Goal: Task Accomplishment & Management: Use online tool/utility

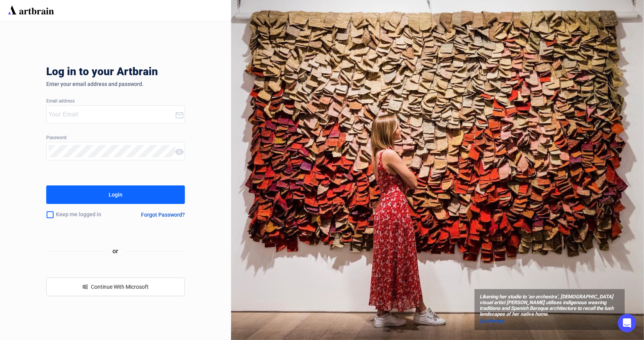
type input "[EMAIL_ADDRESS][DOMAIN_NAME]"
click at [125, 199] on button "Login" at bounding box center [115, 194] width 139 height 18
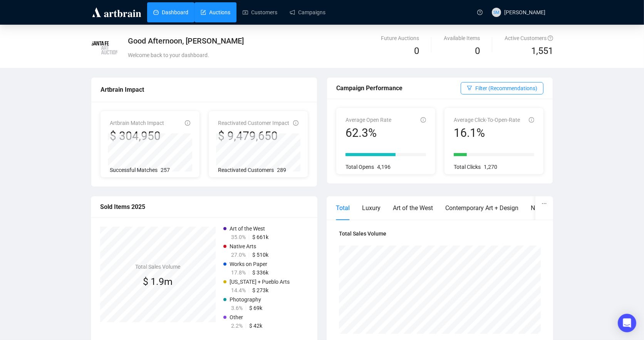
click at [213, 13] on link "Auctions" at bounding box center [216, 12] width 30 height 20
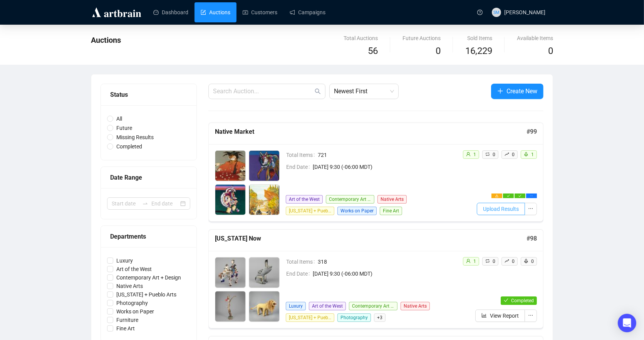
click at [506, 210] on span "Upload Results" at bounding box center [501, 208] width 36 height 8
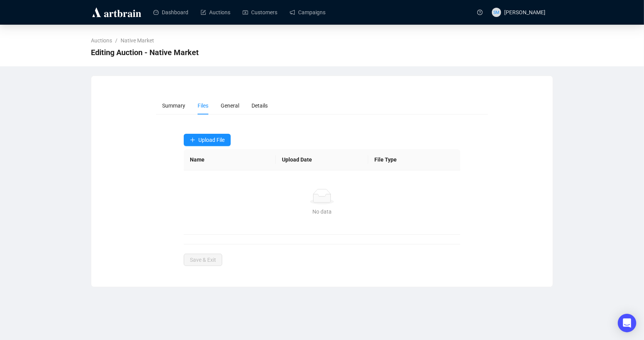
click at [317, 129] on form "Summary Files General Details Upload File Name Upload Date File Type No data No…" at bounding box center [322, 181] width 332 height 169
click at [211, 136] on button "Upload File" at bounding box center [207, 140] width 47 height 12
click at [202, 157] on span "Sale Results" at bounding box center [214, 158] width 50 height 8
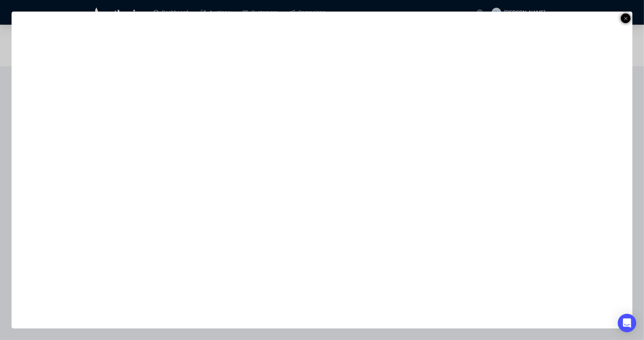
click at [625, 19] on icon at bounding box center [626, 18] width 4 height 9
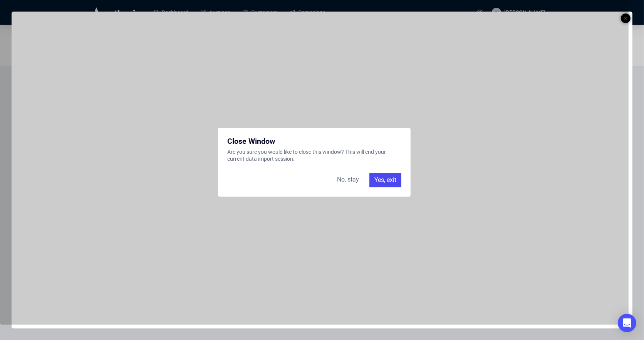
click at [381, 180] on div "Yes, exit" at bounding box center [385, 180] width 32 height 14
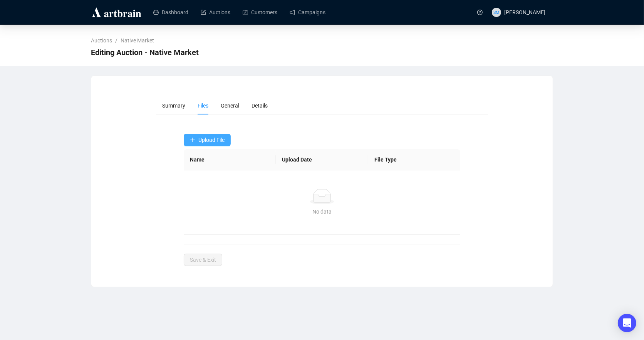
click at [211, 137] on span "Upload File" at bounding box center [211, 140] width 26 height 6
click at [199, 156] on span "Sale Results" at bounding box center [214, 158] width 50 height 8
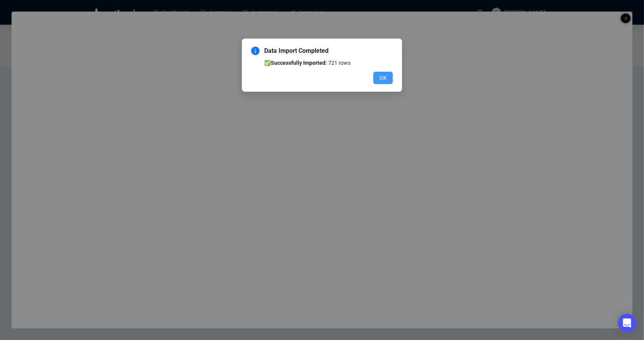
click at [385, 76] on span "OK" at bounding box center [382, 78] width 7 height 8
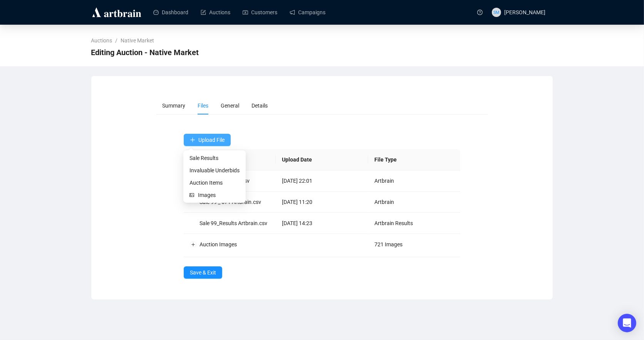
click at [206, 138] on span "Upload File" at bounding box center [211, 140] width 26 height 6
click at [195, 171] on span "Invaluable Underbids" at bounding box center [214, 170] width 50 height 8
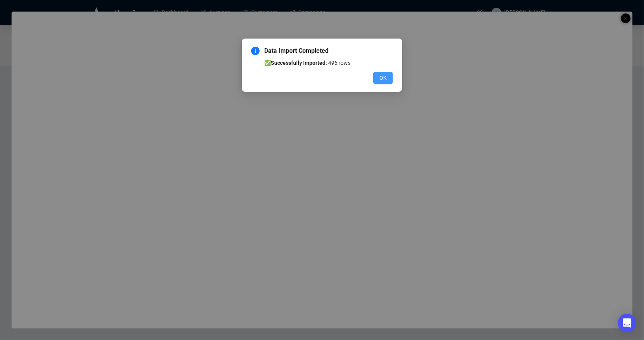
click at [384, 77] on span "OK" at bounding box center [382, 78] width 7 height 8
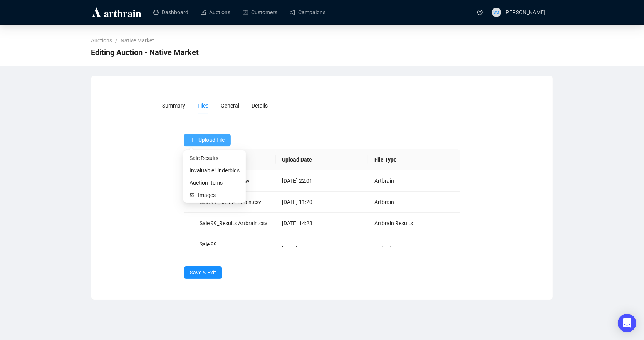
click at [211, 141] on span "Upload File" at bounding box center [211, 140] width 26 height 6
click at [329, 121] on form "Summary Files General Details Upload File Name Upload Date File Type Sale 99 _A…" at bounding box center [322, 188] width 332 height 182
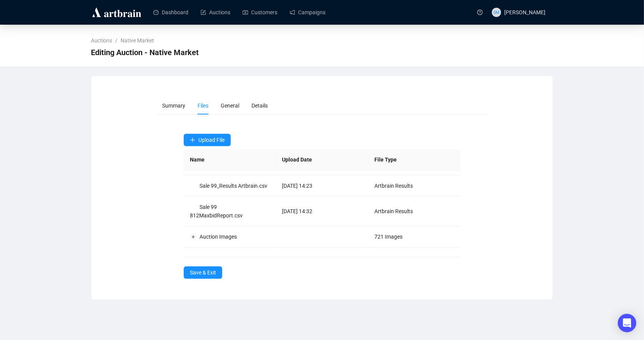
scroll to position [45, 0]
click at [205, 140] on span "Upload File" at bounding box center [211, 140] width 26 height 6
click at [200, 171] on span "Invaluable Underbids" at bounding box center [214, 170] width 50 height 8
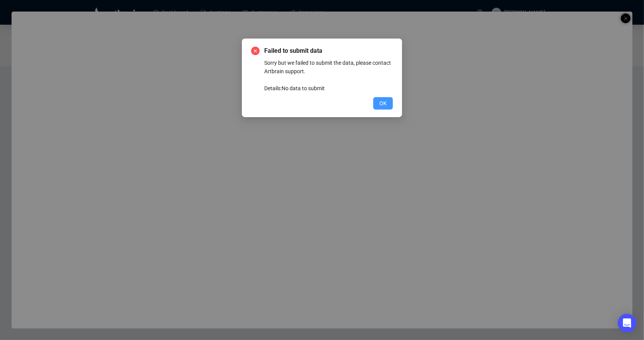
click at [382, 103] on span "OK" at bounding box center [382, 103] width 7 height 8
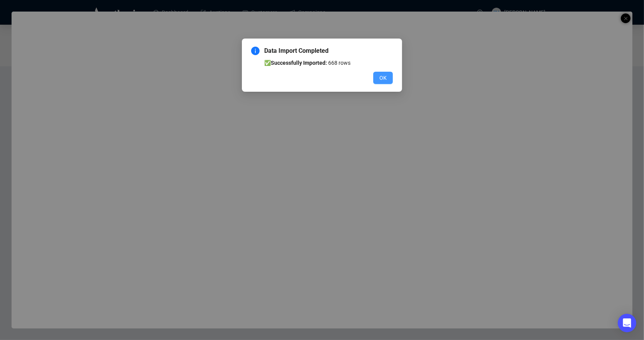
click at [386, 77] on span "OK" at bounding box center [382, 78] width 7 height 8
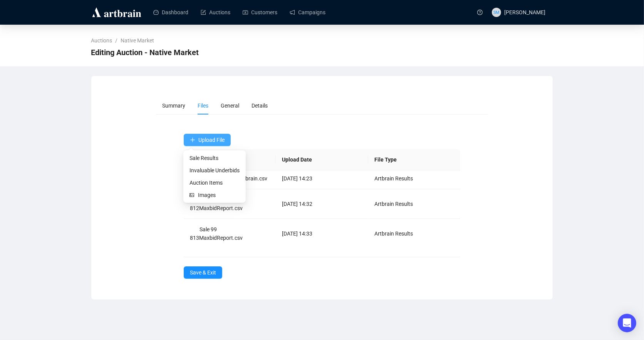
click at [206, 137] on span "Upload File" at bounding box center [211, 140] width 26 height 6
click at [196, 167] on span "Invaluable Underbids" at bounding box center [214, 170] width 50 height 8
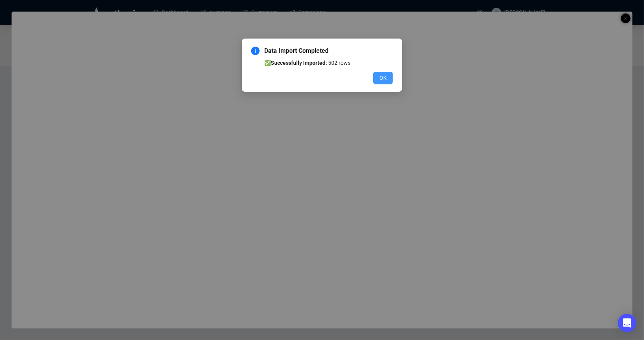
click at [382, 79] on span "OK" at bounding box center [382, 78] width 7 height 8
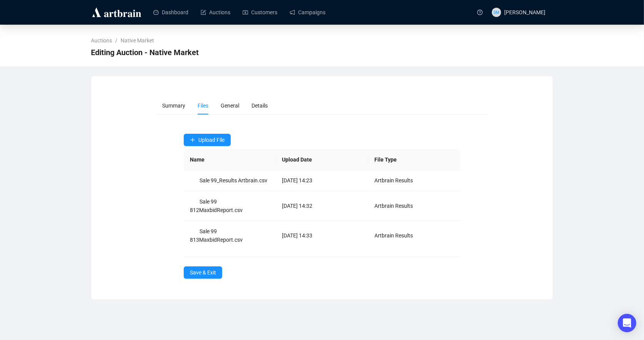
scroll to position [22, 0]
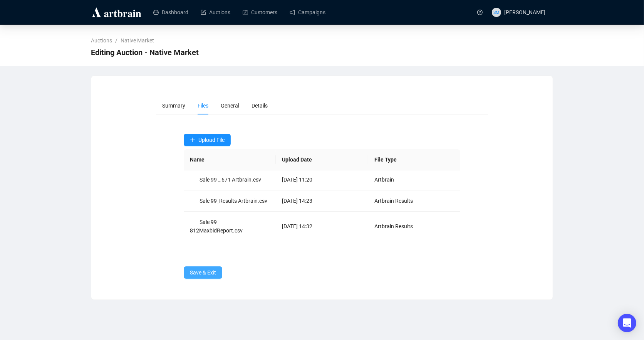
click at [196, 273] on span "Save & Exit" at bounding box center [203, 272] width 26 height 8
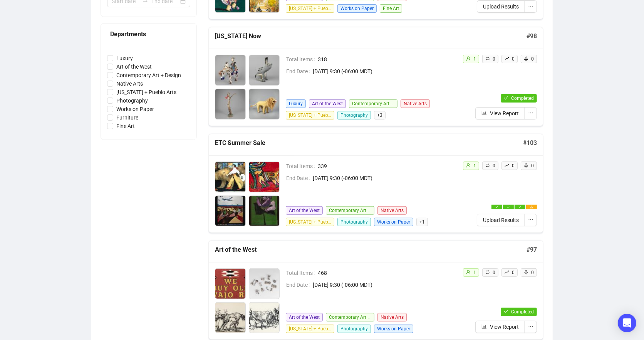
scroll to position [224, 0]
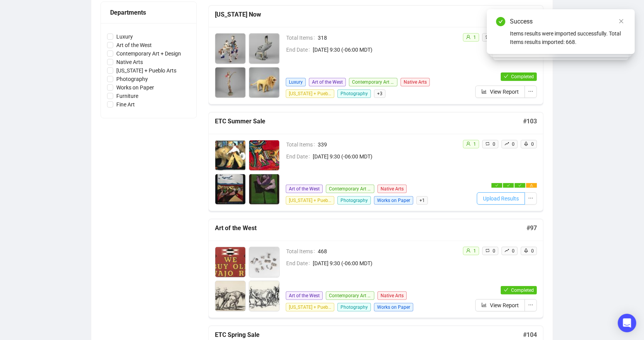
click at [512, 196] on span "Upload Results" at bounding box center [501, 198] width 36 height 8
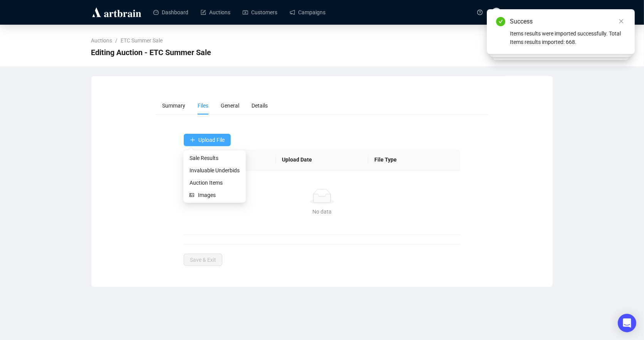
click at [219, 137] on span "Upload File" at bounding box center [211, 140] width 26 height 6
click at [311, 93] on div "Summary Files General Details Upload File Name Upload Date File Type No data No…" at bounding box center [321, 181] width 461 height 188
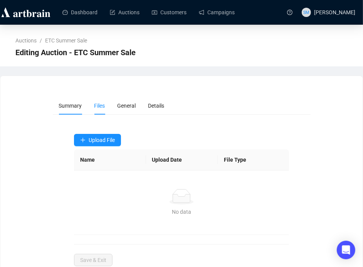
click at [68, 105] on span "Summary" at bounding box center [70, 105] width 23 height 6
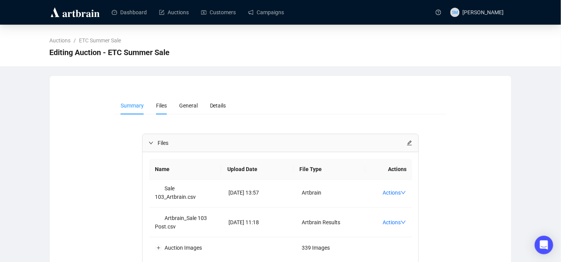
click at [162, 105] on span "Files" at bounding box center [161, 105] width 11 height 6
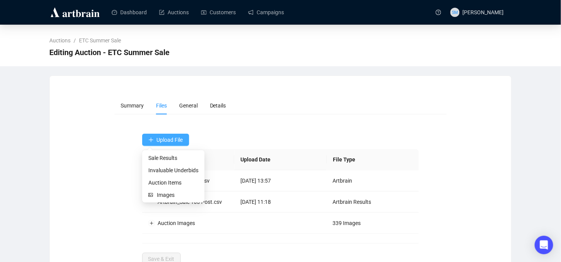
click at [159, 142] on button "Upload File" at bounding box center [165, 140] width 47 height 12
click at [155, 169] on span "Invaluable Underbids" at bounding box center [173, 170] width 50 height 8
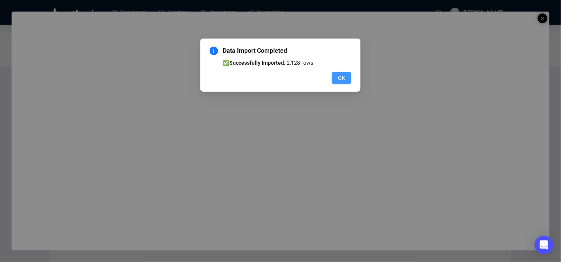
click at [341, 79] on span "OK" at bounding box center [341, 78] width 7 height 8
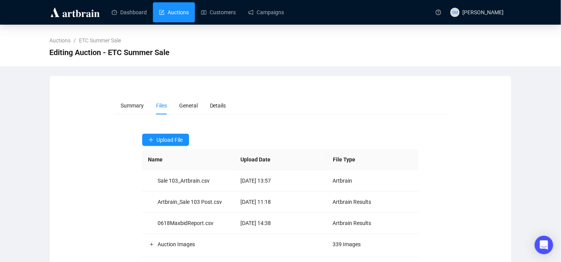
click at [181, 13] on link "Auctions" at bounding box center [174, 12] width 30 height 20
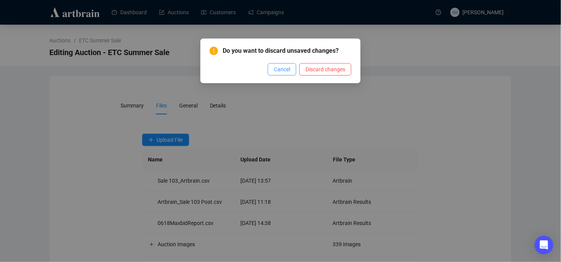
click at [281, 67] on span "Cancel" at bounding box center [282, 69] width 16 height 8
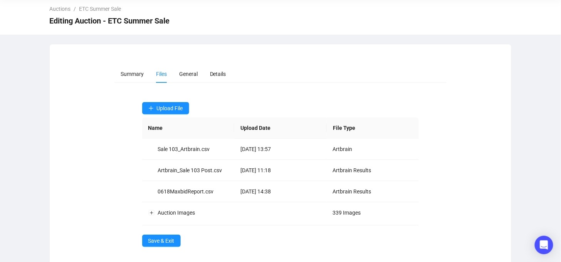
scroll to position [37, 0]
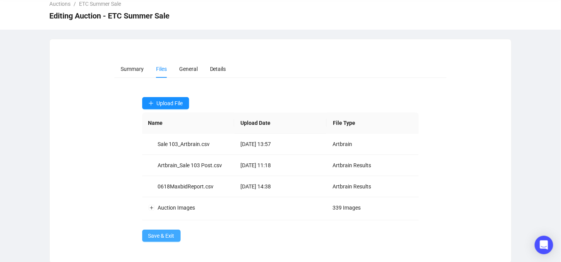
click at [154, 235] on span "Save & Exit" at bounding box center [161, 235] width 26 height 8
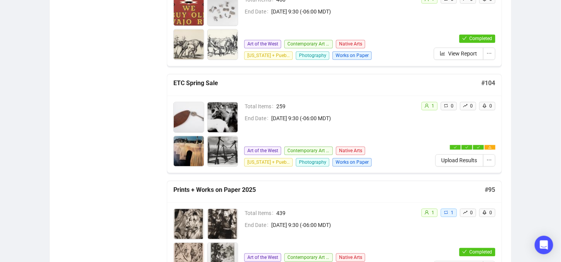
scroll to position [478, 0]
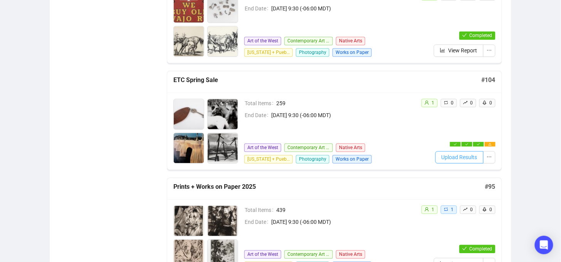
click at [465, 155] on span "Upload Results" at bounding box center [459, 157] width 36 height 8
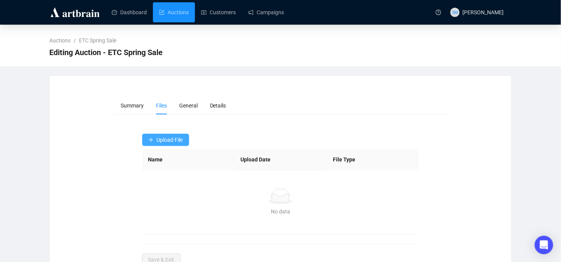
click at [166, 138] on span "Upload File" at bounding box center [170, 140] width 26 height 6
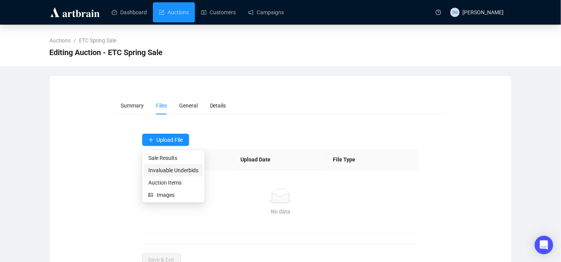
click at [158, 170] on span "Invaluable Underbids" at bounding box center [173, 170] width 50 height 8
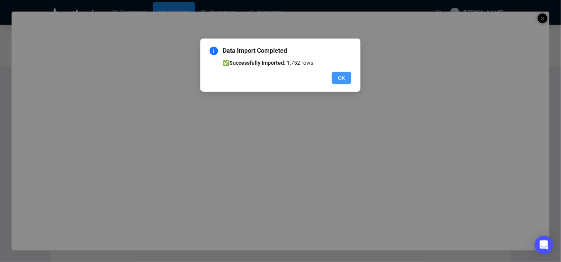
click at [339, 79] on span "OK" at bounding box center [341, 78] width 7 height 8
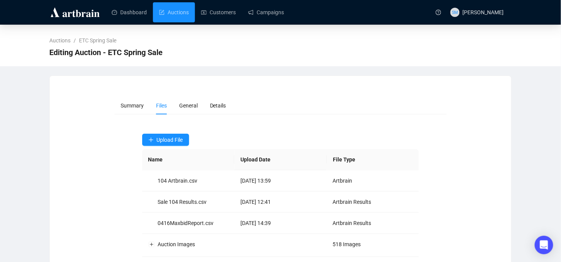
scroll to position [37, 0]
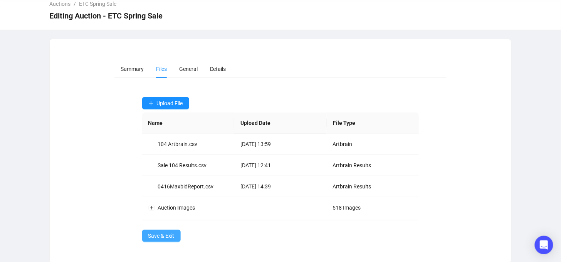
click at [159, 234] on span "Save & Exit" at bounding box center [161, 235] width 26 height 8
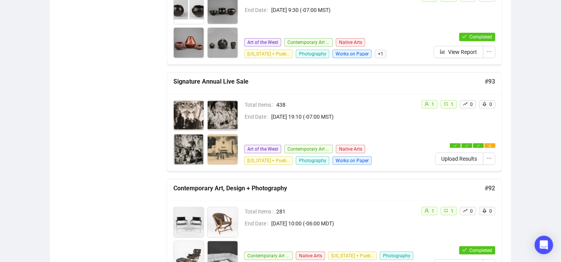
scroll to position [878, 0]
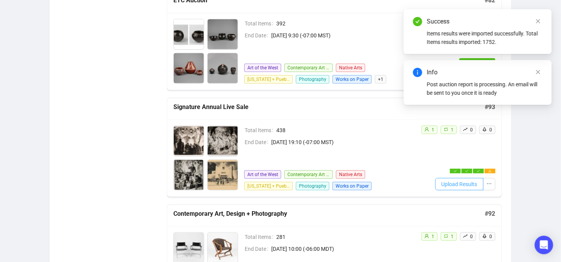
click at [461, 180] on span "Upload Results" at bounding box center [459, 184] width 36 height 8
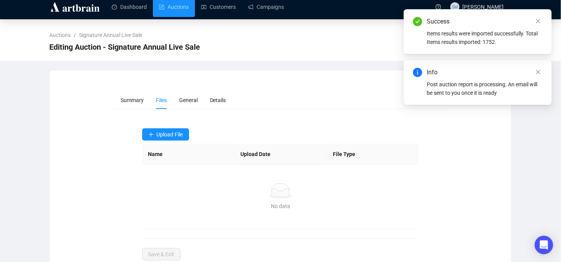
scroll to position [24, 0]
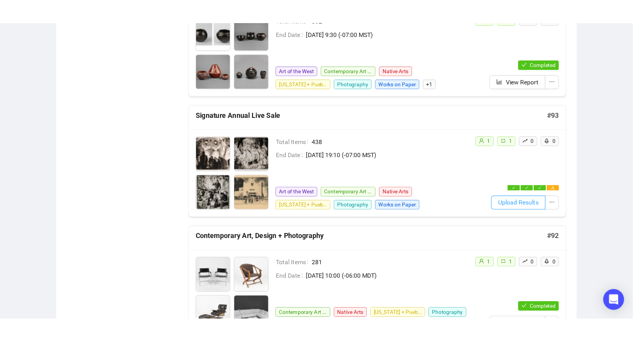
scroll to position [904, 0]
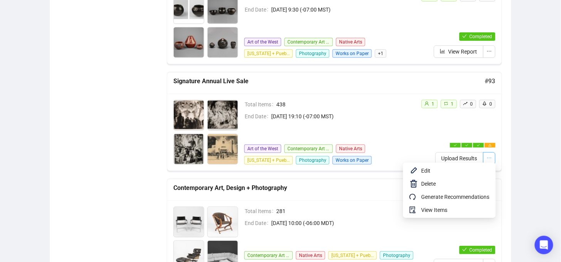
click at [489, 155] on icon "ellipsis" at bounding box center [488, 157] width 5 height 5
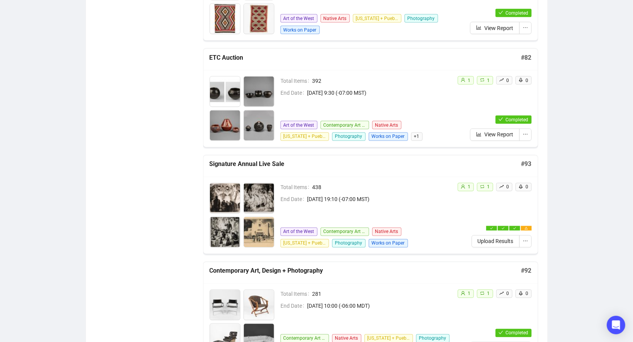
scroll to position [762, 0]
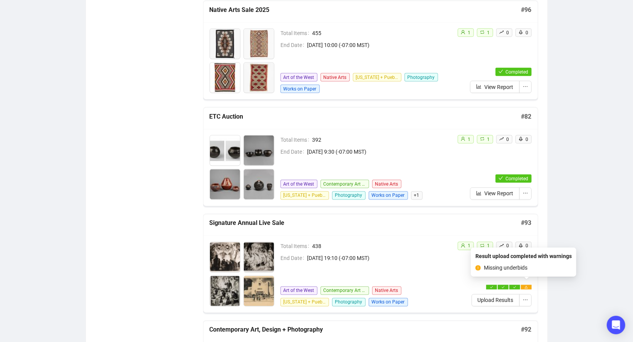
click at [527, 286] on icon "warning" at bounding box center [526, 287] width 3 height 3
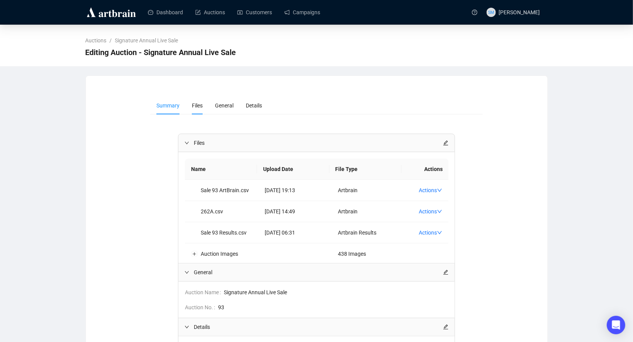
click at [199, 102] on span "Files" at bounding box center [197, 105] width 11 height 6
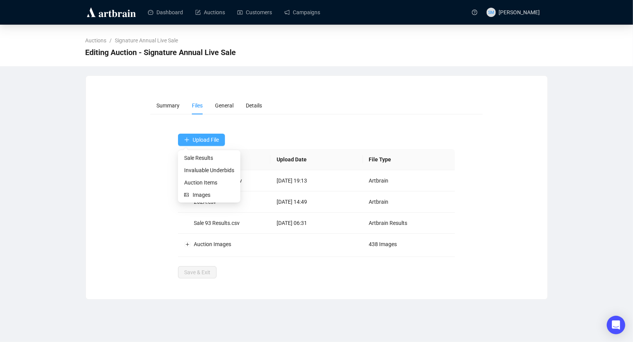
click at [196, 139] on span "Upload File" at bounding box center [206, 140] width 26 height 6
click at [192, 172] on span "Invaluable Underbids" at bounding box center [209, 170] width 50 height 8
click at [511, 115] on div "Summary Files General Details Upload File Name Upload Date File Type Sale 93 Ar…" at bounding box center [316, 188] width 443 height 182
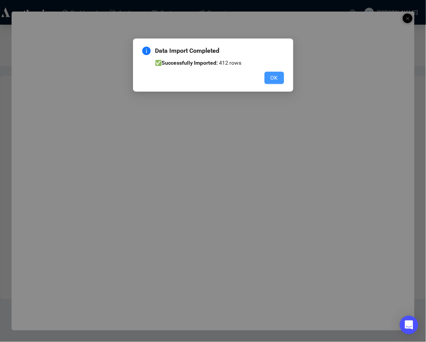
click at [274, 78] on span "OK" at bounding box center [273, 78] width 7 height 8
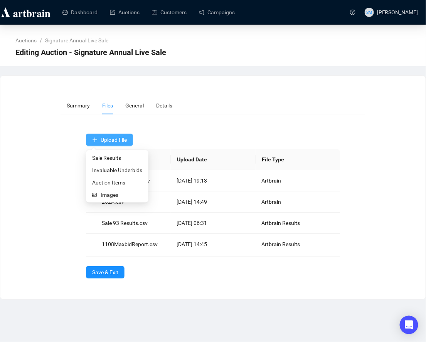
click at [111, 138] on span "Upload File" at bounding box center [114, 140] width 26 height 6
click at [107, 170] on span "Invaluable Underbids" at bounding box center [117, 170] width 50 height 8
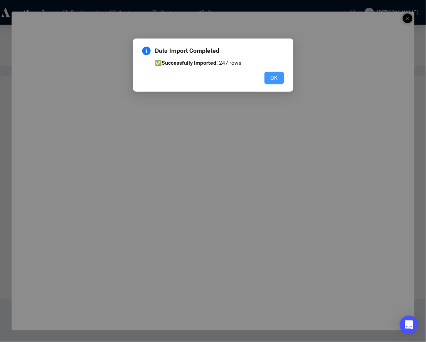
click at [272, 77] on span "OK" at bounding box center [273, 78] width 7 height 8
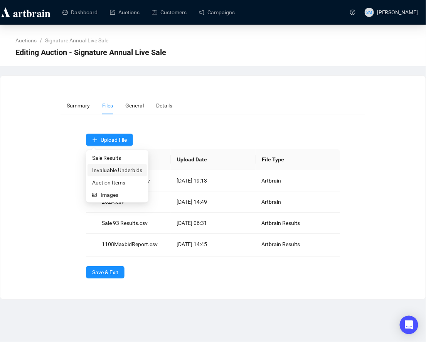
click at [110, 170] on span "Invaluable Underbids" at bounding box center [117, 170] width 50 height 8
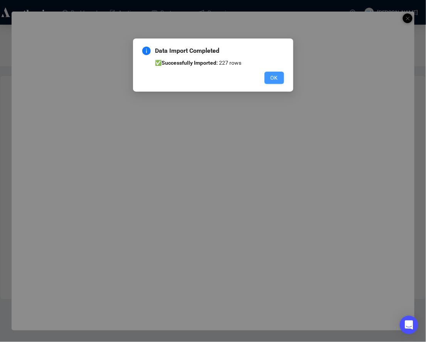
click at [274, 78] on span "OK" at bounding box center [273, 78] width 7 height 8
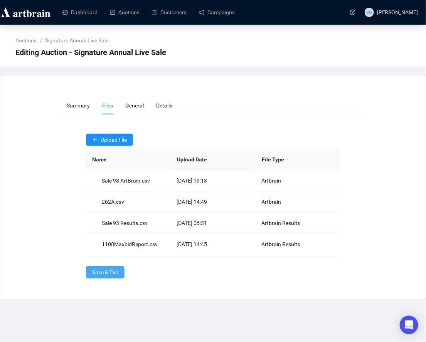
click at [104, 271] on span "Save & Exit" at bounding box center [105, 272] width 26 height 8
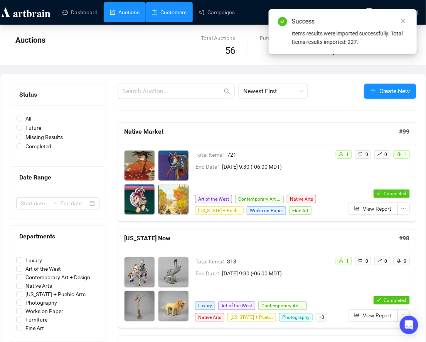
click at [174, 13] on link "Customers" at bounding box center [169, 12] width 35 height 20
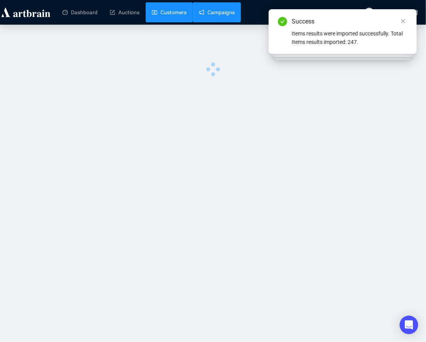
click at [218, 11] on link "Campaigns" at bounding box center [217, 12] width 36 height 20
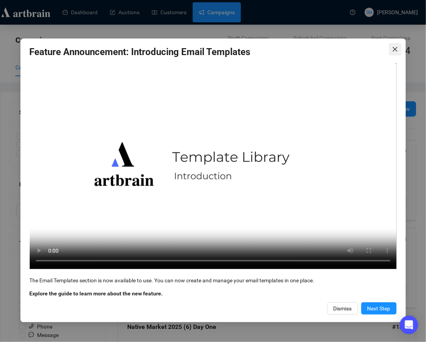
click at [394, 48] on icon "close" at bounding box center [395, 49] width 6 height 6
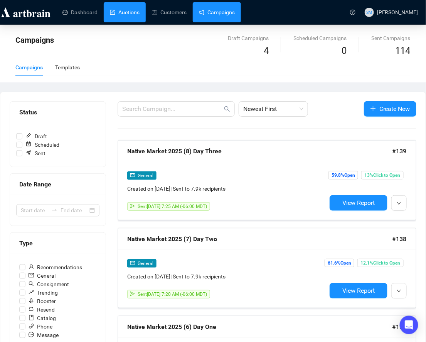
click at [122, 10] on link "Auctions" at bounding box center [125, 12] width 30 height 20
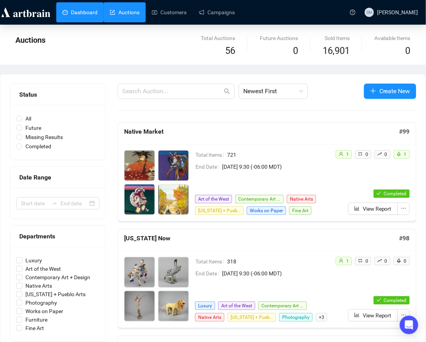
click at [85, 11] on link "Dashboard" at bounding box center [79, 12] width 35 height 20
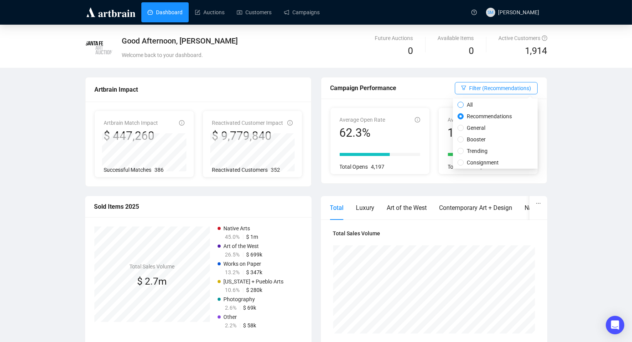
click at [461, 103] on input "All" at bounding box center [461, 105] width 6 height 6
radio input "true"
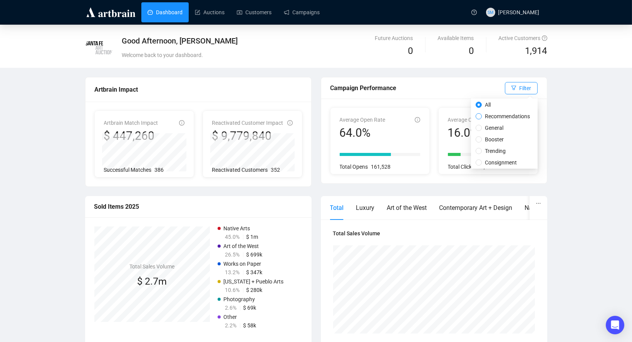
click at [476, 115] on input "Recommendations" at bounding box center [479, 116] width 6 height 6
radio input "true"
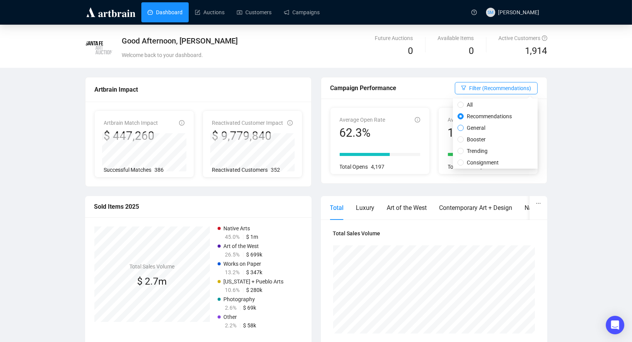
click at [460, 128] on input "General" at bounding box center [461, 128] width 6 height 6
radio input "true"
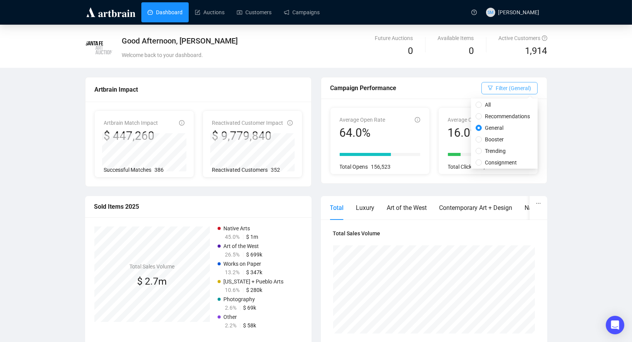
click at [502, 87] on span "Filter (General)" at bounding box center [513, 88] width 35 height 8
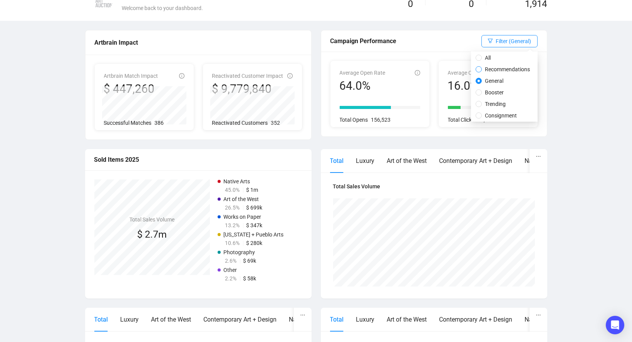
scroll to position [59, 0]
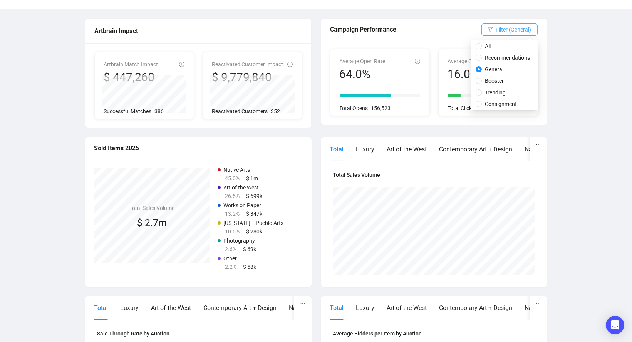
click at [501, 27] on span "Filter (General)" at bounding box center [513, 29] width 35 height 8
click at [477, 103] on input "Consignment" at bounding box center [479, 104] width 6 height 6
radio input "true"
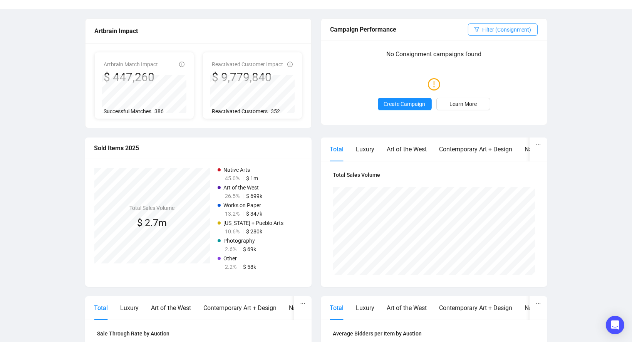
scroll to position [0, 0]
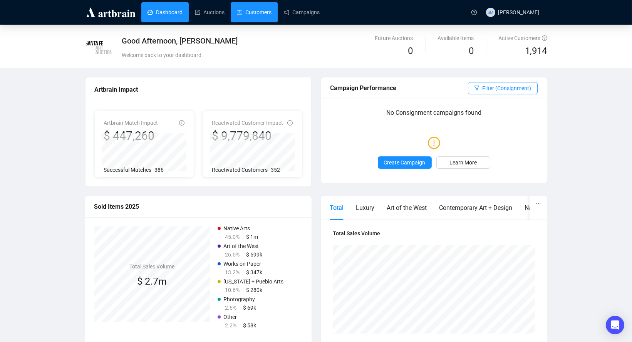
click at [253, 13] on link "Customers" at bounding box center [254, 12] width 35 height 20
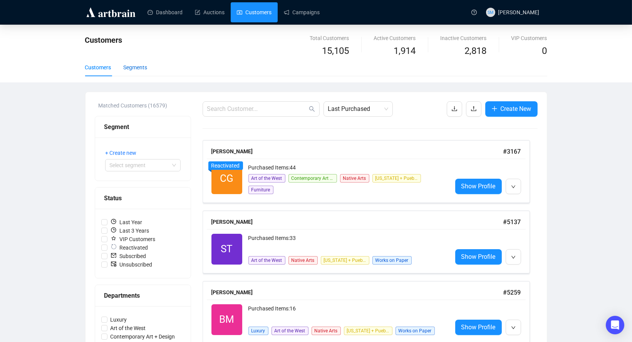
click at [140, 69] on div "Segments" at bounding box center [136, 67] width 24 height 8
